Goal: Task Accomplishment & Management: Use online tool/utility

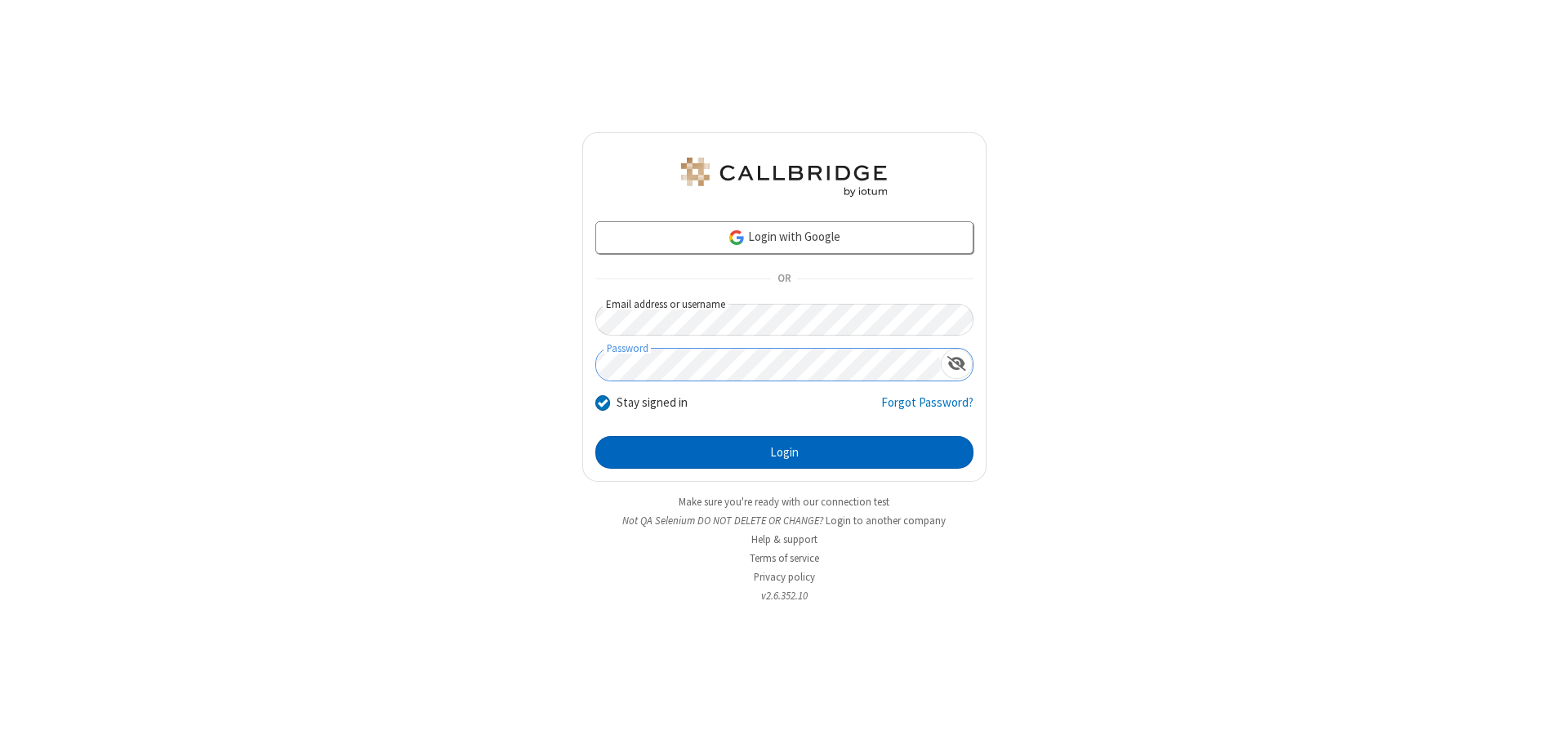
click at [784, 452] on button "Login" at bounding box center [784, 452] width 378 height 33
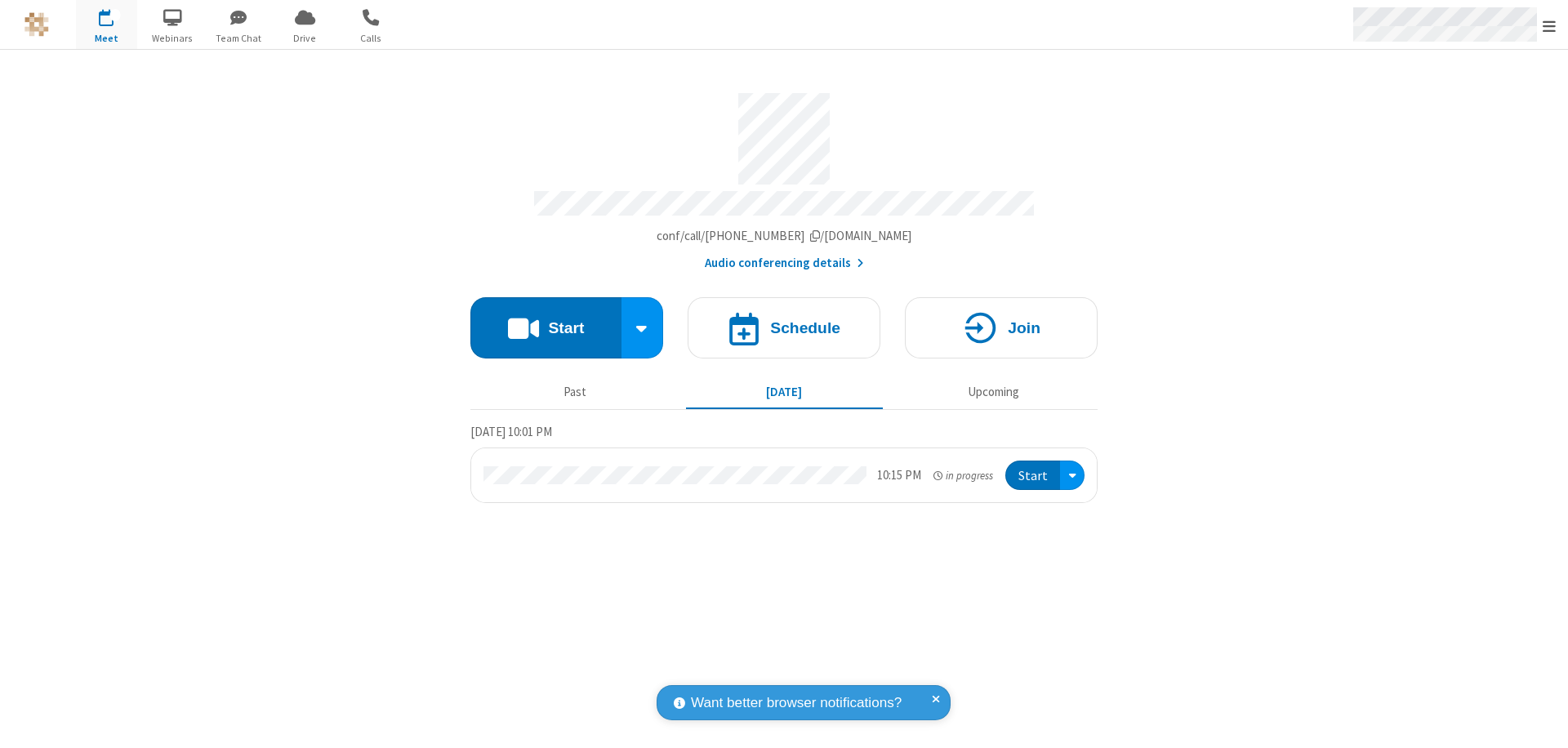
click at [1550, 25] on span "Open menu" at bounding box center [1550, 25] width 13 height 16
click at [305, 38] on span "Drive" at bounding box center [305, 39] width 61 height 15
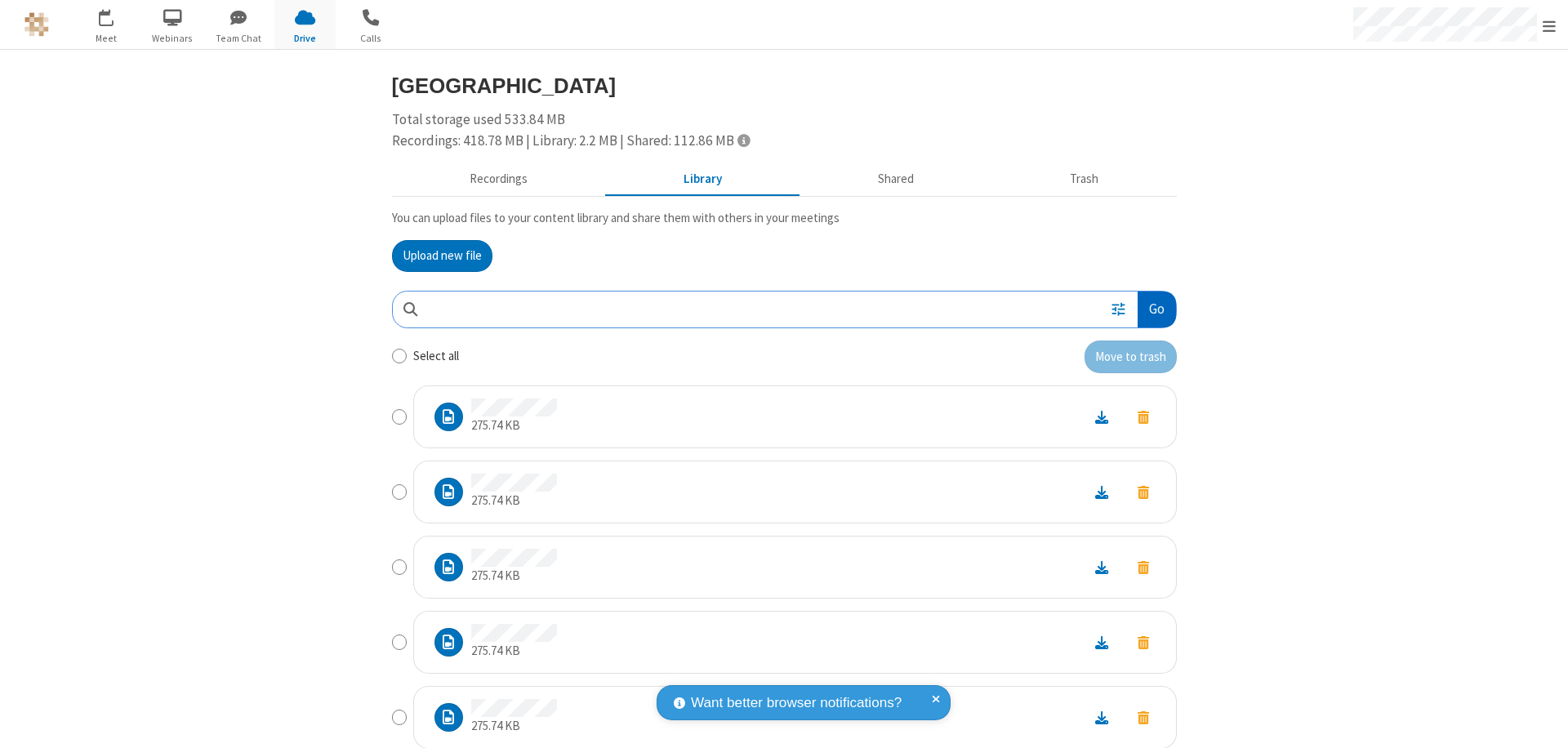
click at [1150, 309] on button "Go" at bounding box center [1156, 310] width 38 height 37
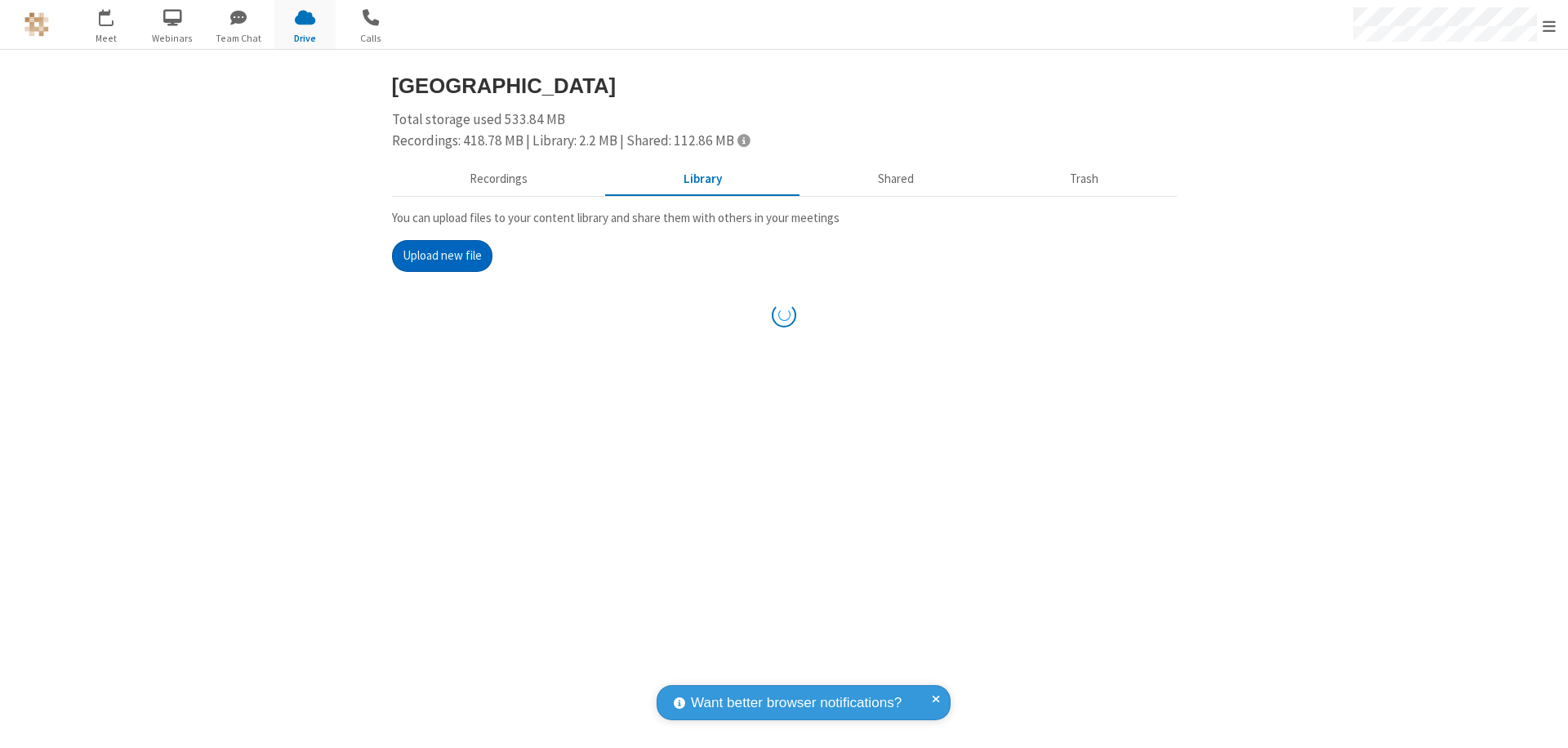
click at [435, 255] on button "Upload new file" at bounding box center [443, 256] width 101 height 33
